Goal: Check status

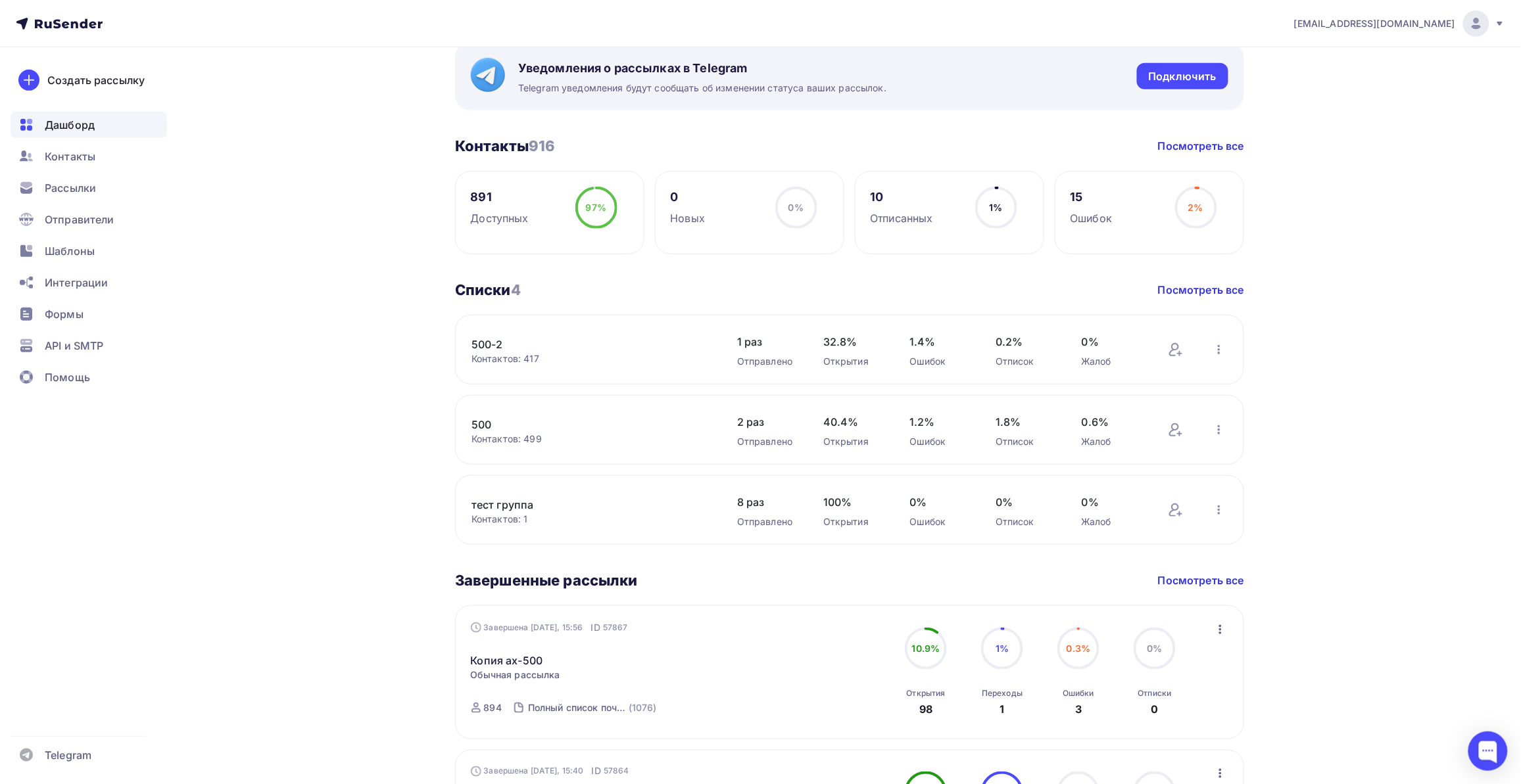
scroll to position [246, 0]
click at [516, 662] on link "Копия ах-500" at bounding box center [507, 659] width 72 height 16
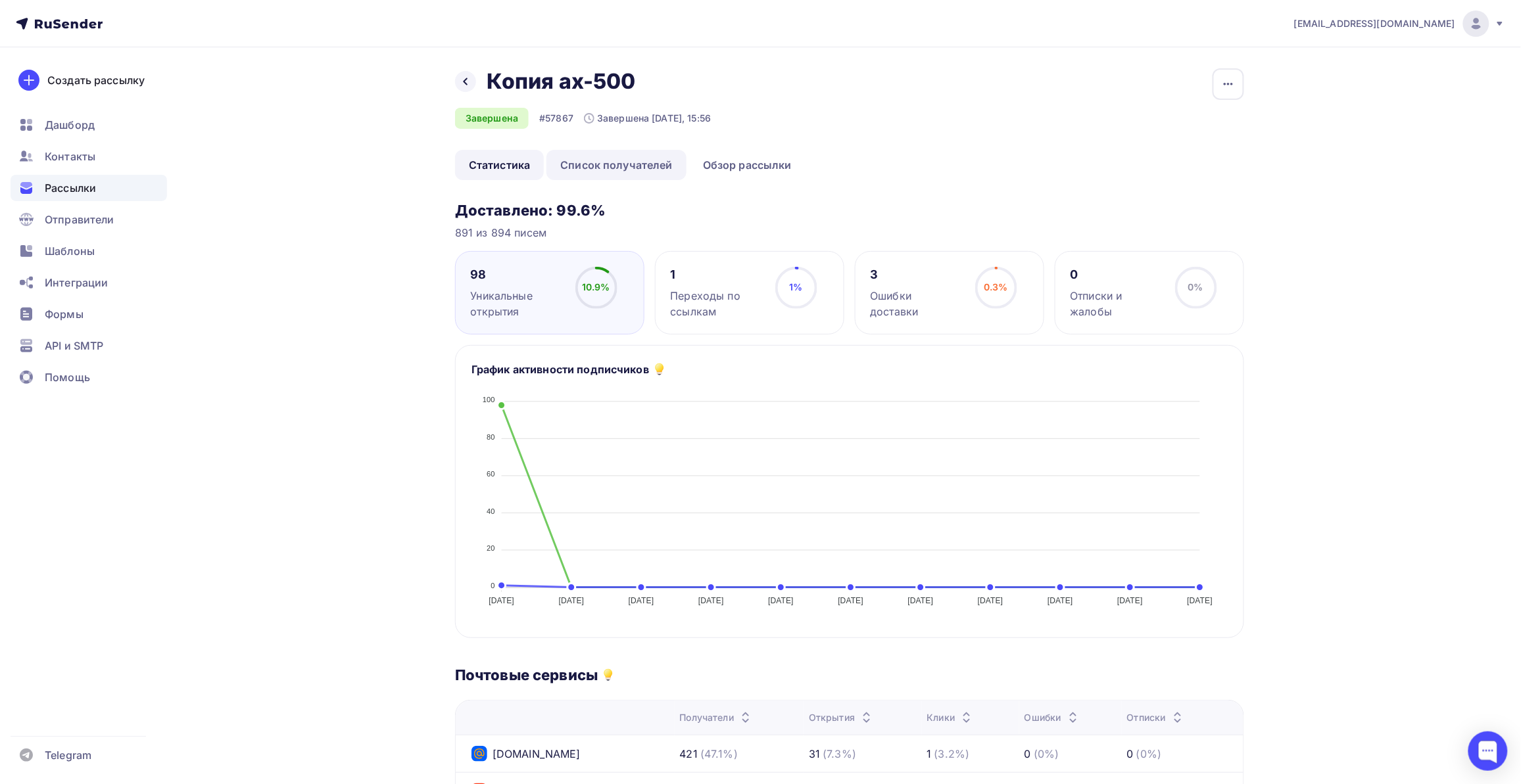
click at [639, 168] on link "Список получателей" at bounding box center [616, 165] width 140 height 30
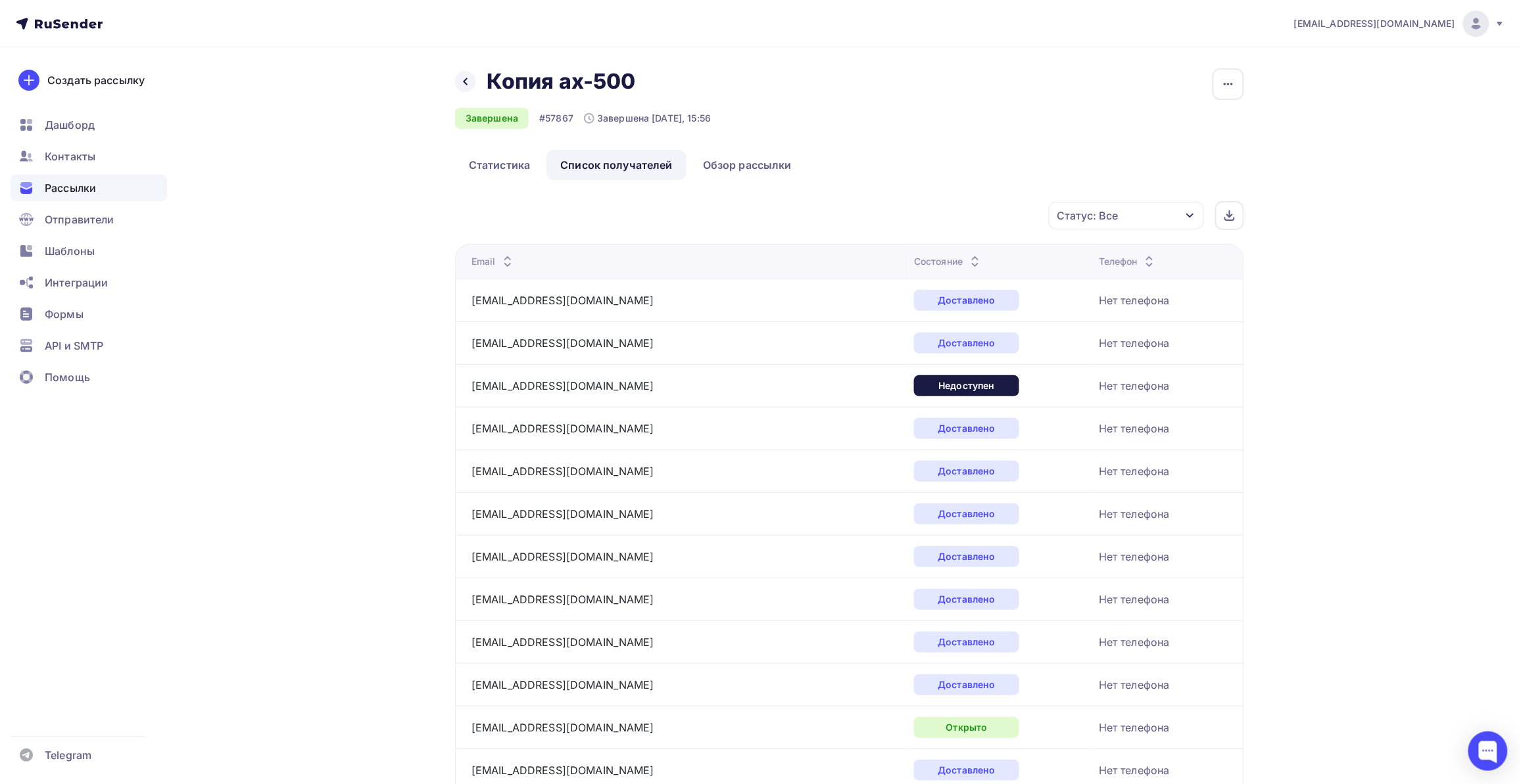
click at [1152, 222] on div "Статус: Все" at bounding box center [1127, 215] width 156 height 27
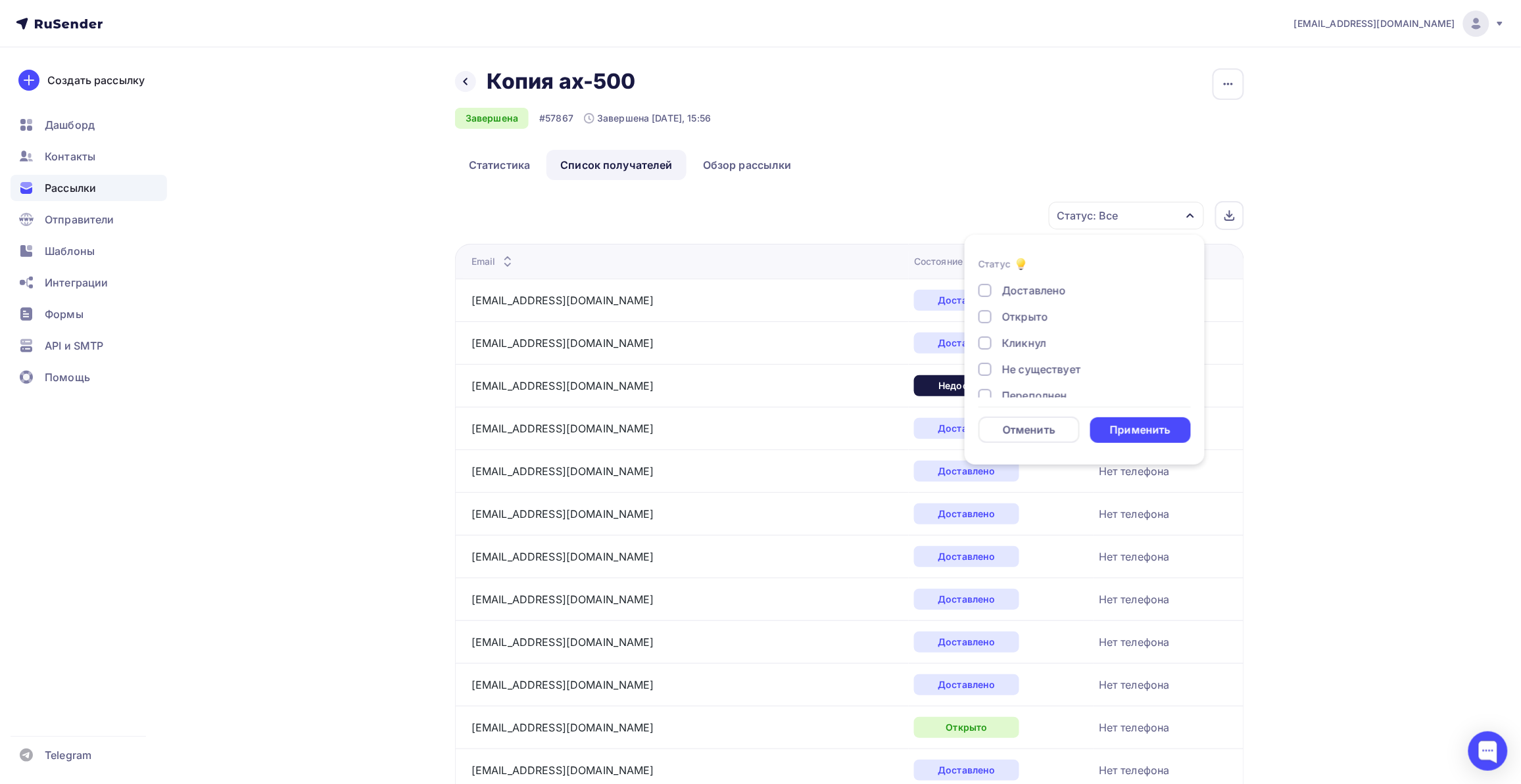
click at [1027, 337] on div "Кликнул" at bounding box center [1024, 343] width 44 height 16
click at [1138, 431] on div "Применить" at bounding box center [1141, 430] width 60 height 15
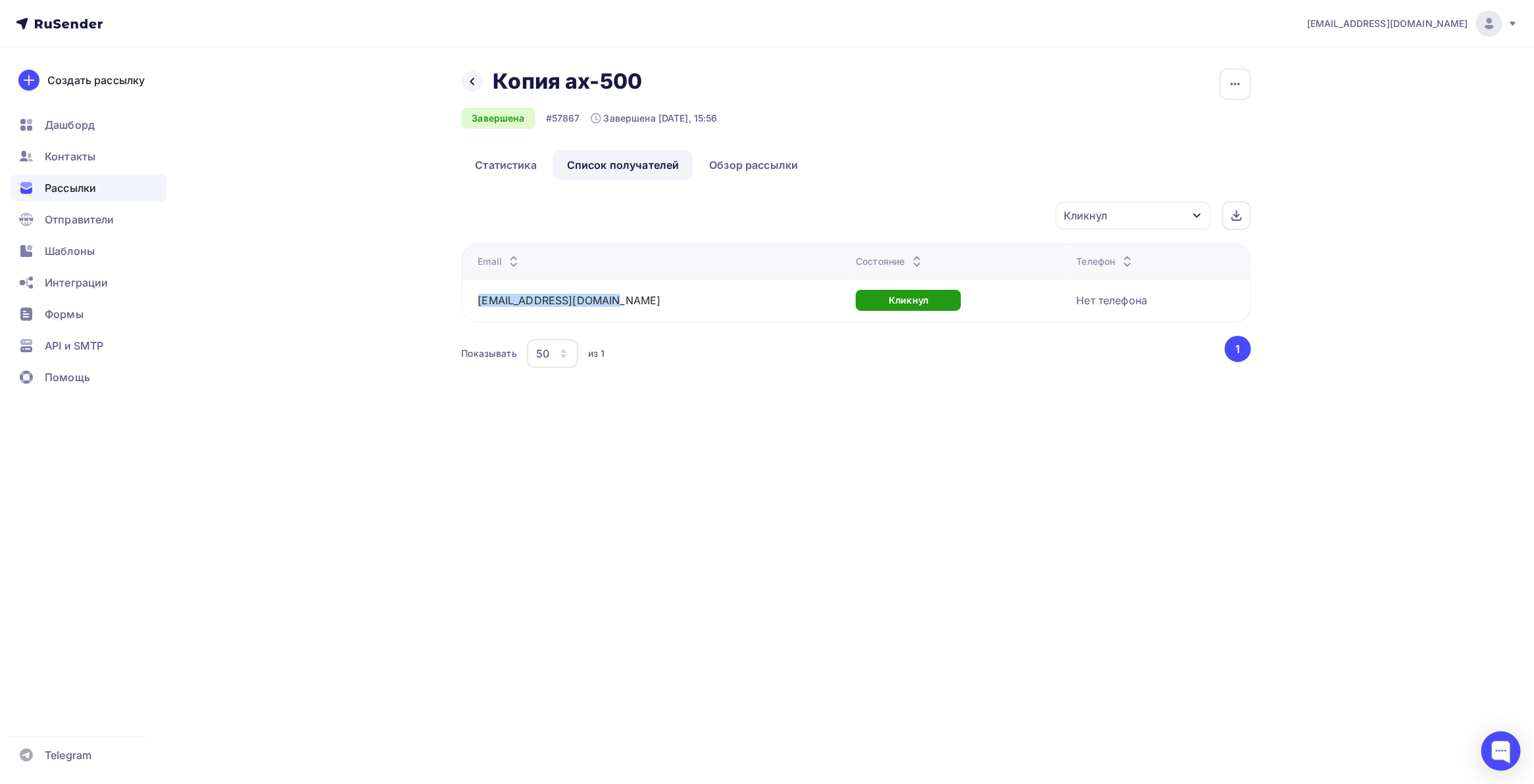
drag, startPoint x: 474, startPoint y: 301, endPoint x: 614, endPoint y: 307, distance: 140.1
click at [614, 307] on td "[EMAIL_ADDRESS][DOMAIN_NAME]" at bounding box center [656, 299] width 390 height 42
copy link "[EMAIL_ADDRESS][DOMAIN_NAME]"
click at [740, 159] on link "Обзор рассылки" at bounding box center [753, 165] width 117 height 30
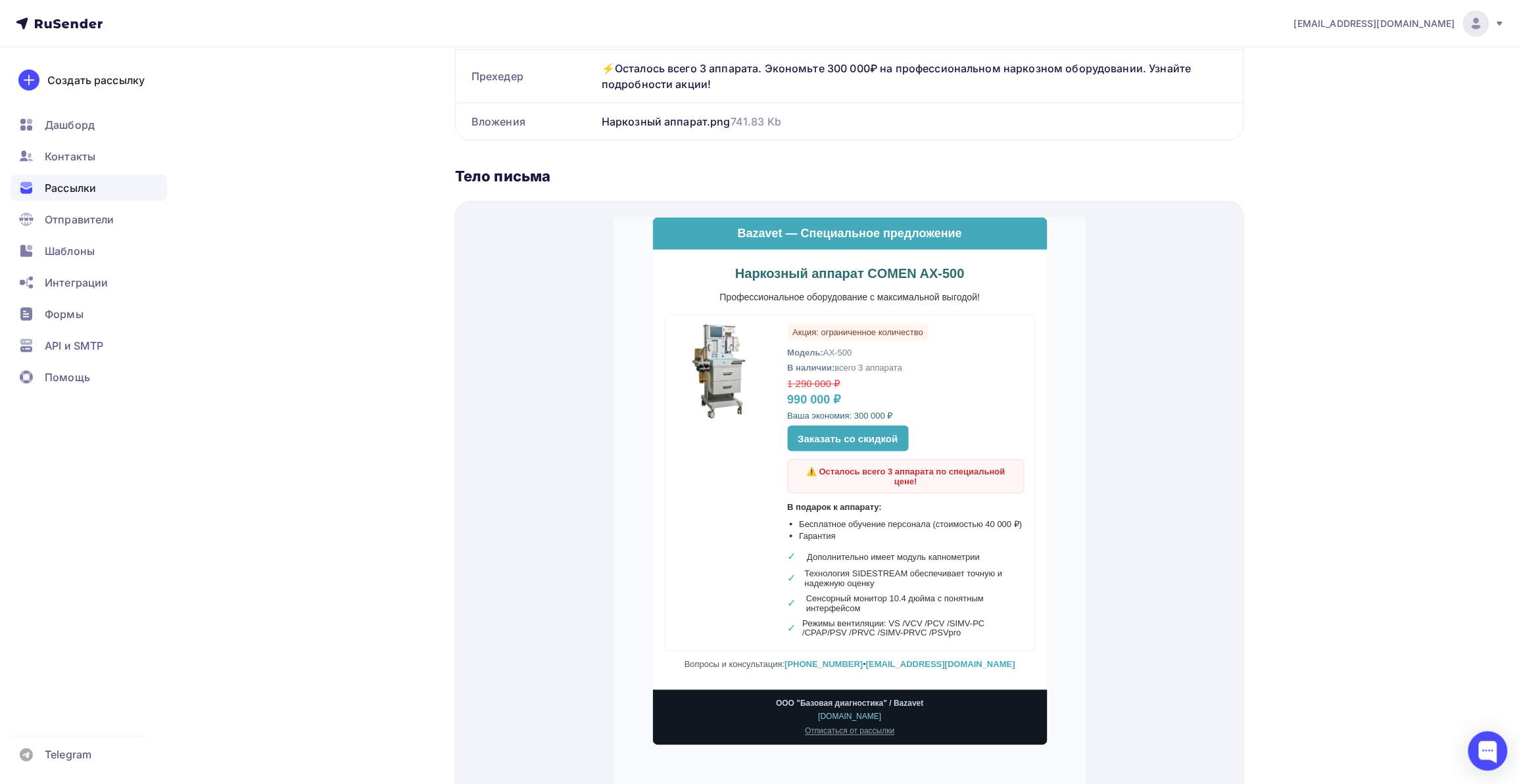
scroll to position [411, 0]
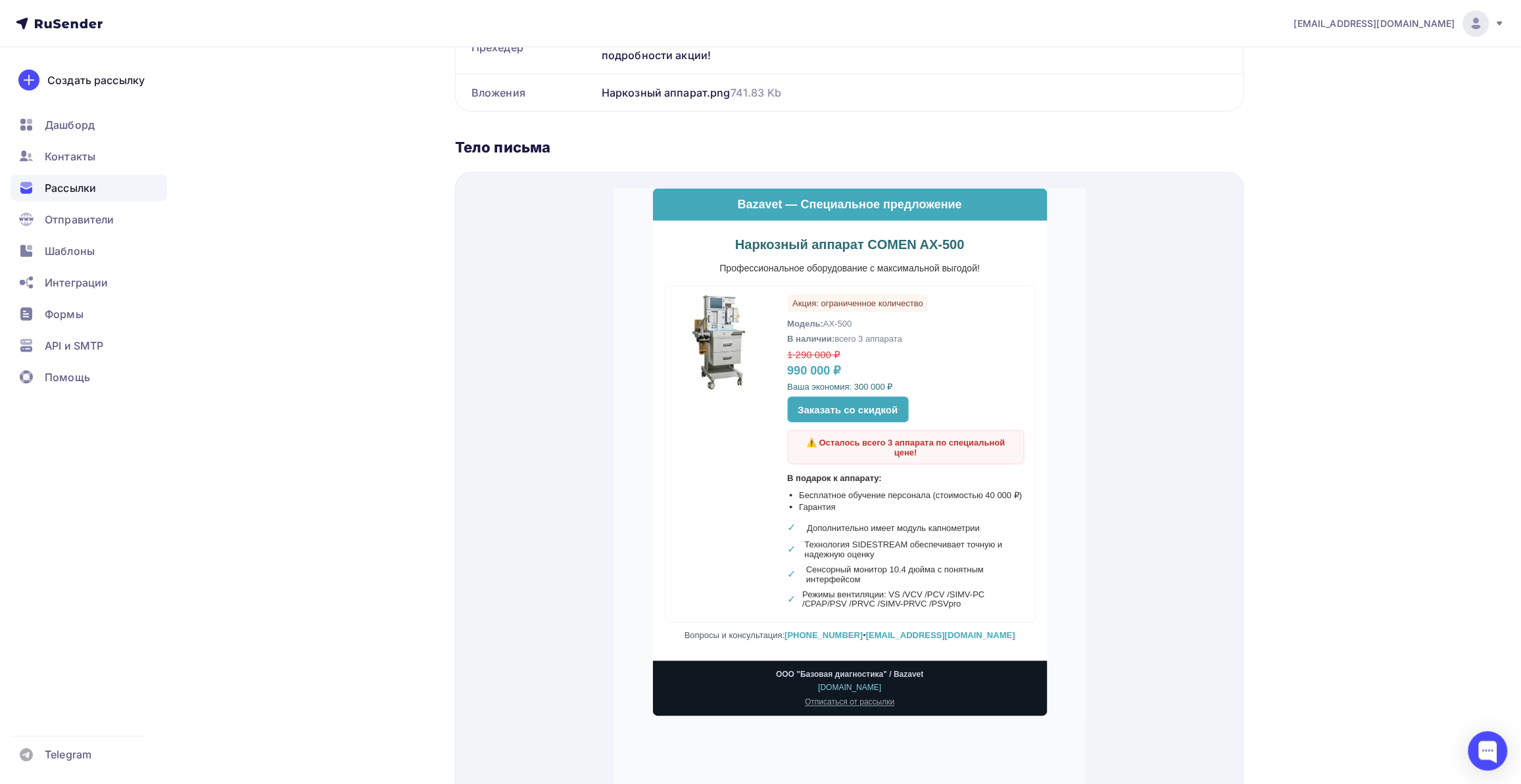
click at [386, 485] on div "Назад Копия ах-500 Копия ах-500 Завершена #57867 Завершена [DATE], 15:56 Копиро…" at bounding box center [760, 275] width 1078 height 1278
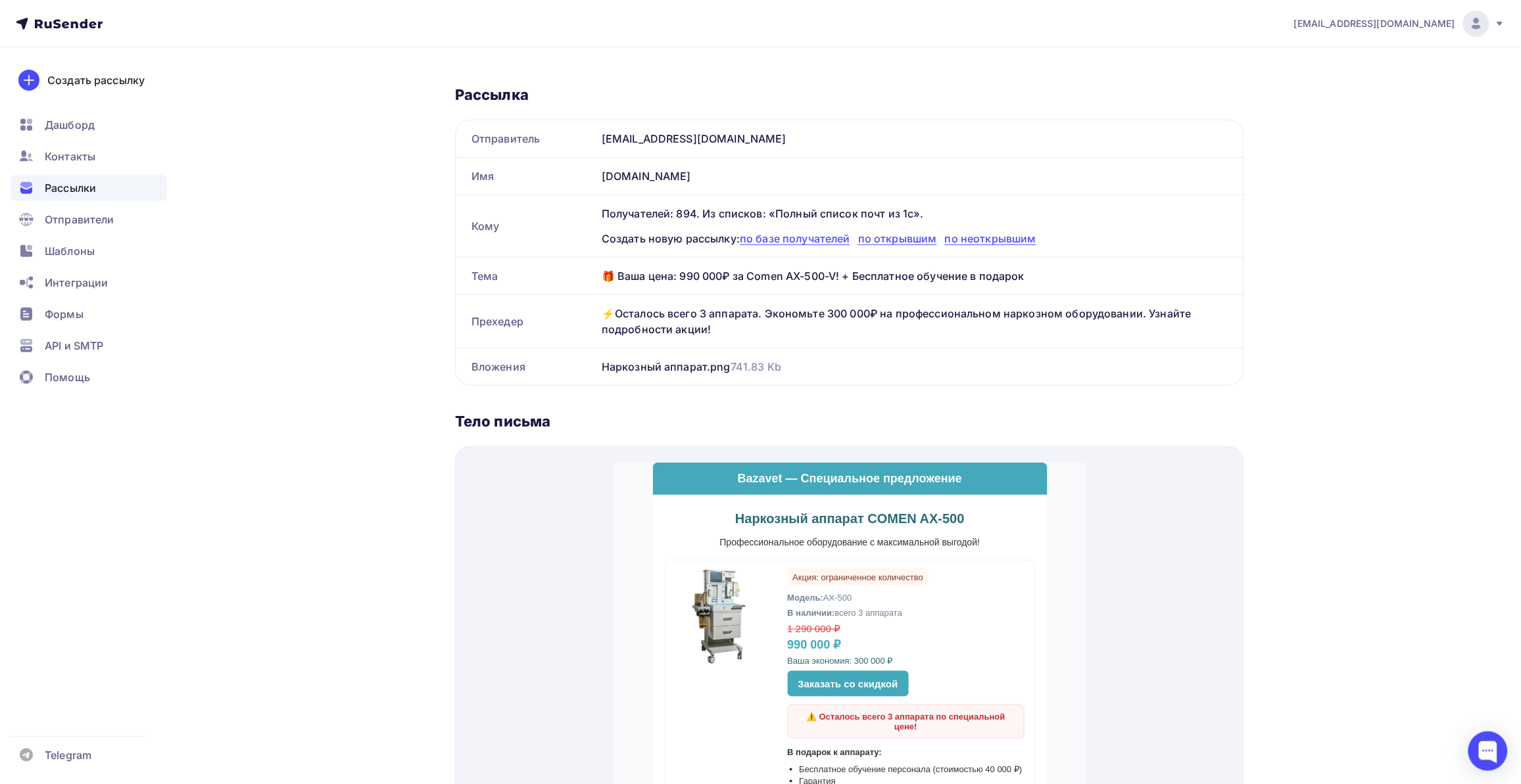
scroll to position [0, 0]
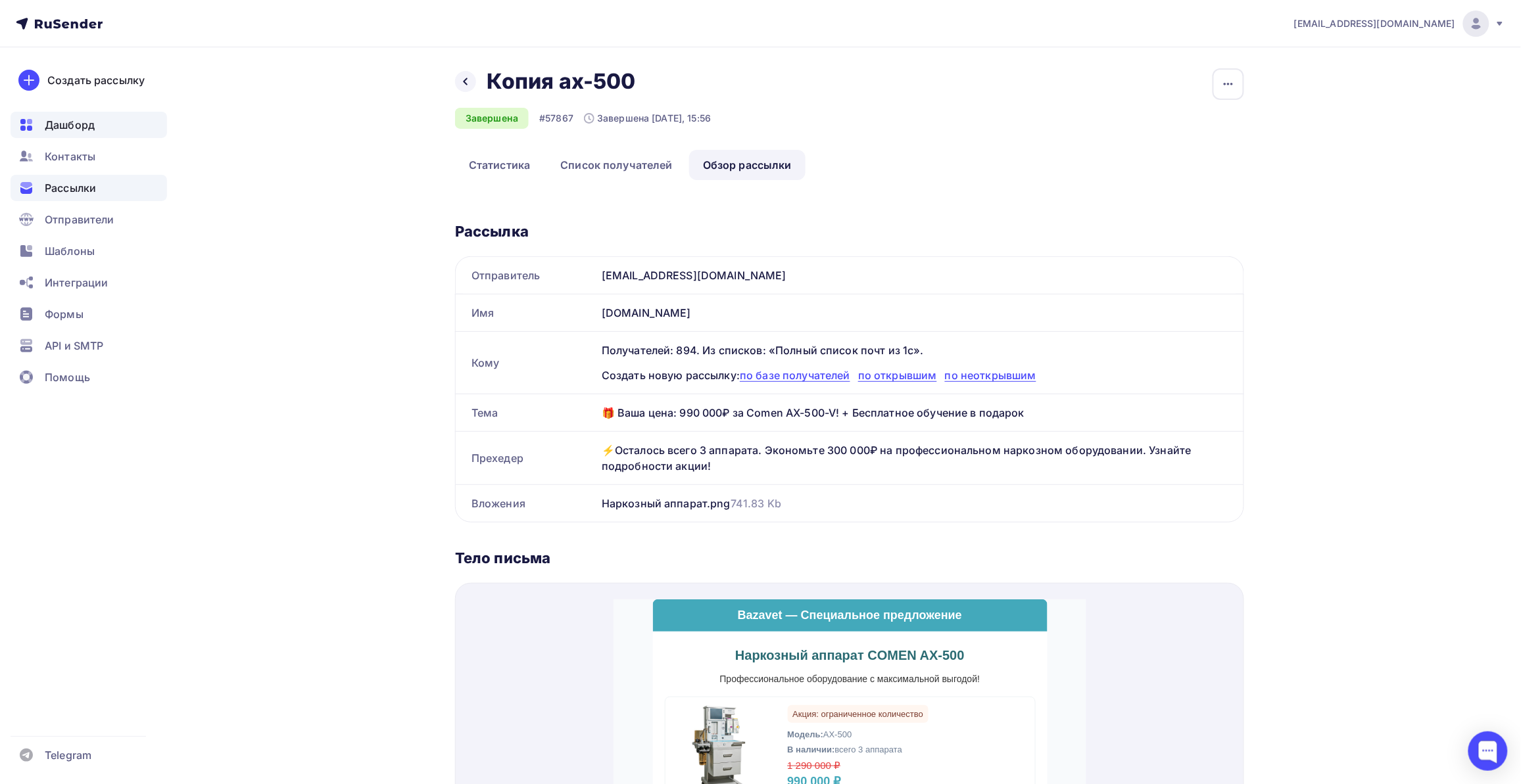
click at [73, 130] on span "Дашборд" at bounding box center [69, 125] width 50 height 16
